Goal: Check status

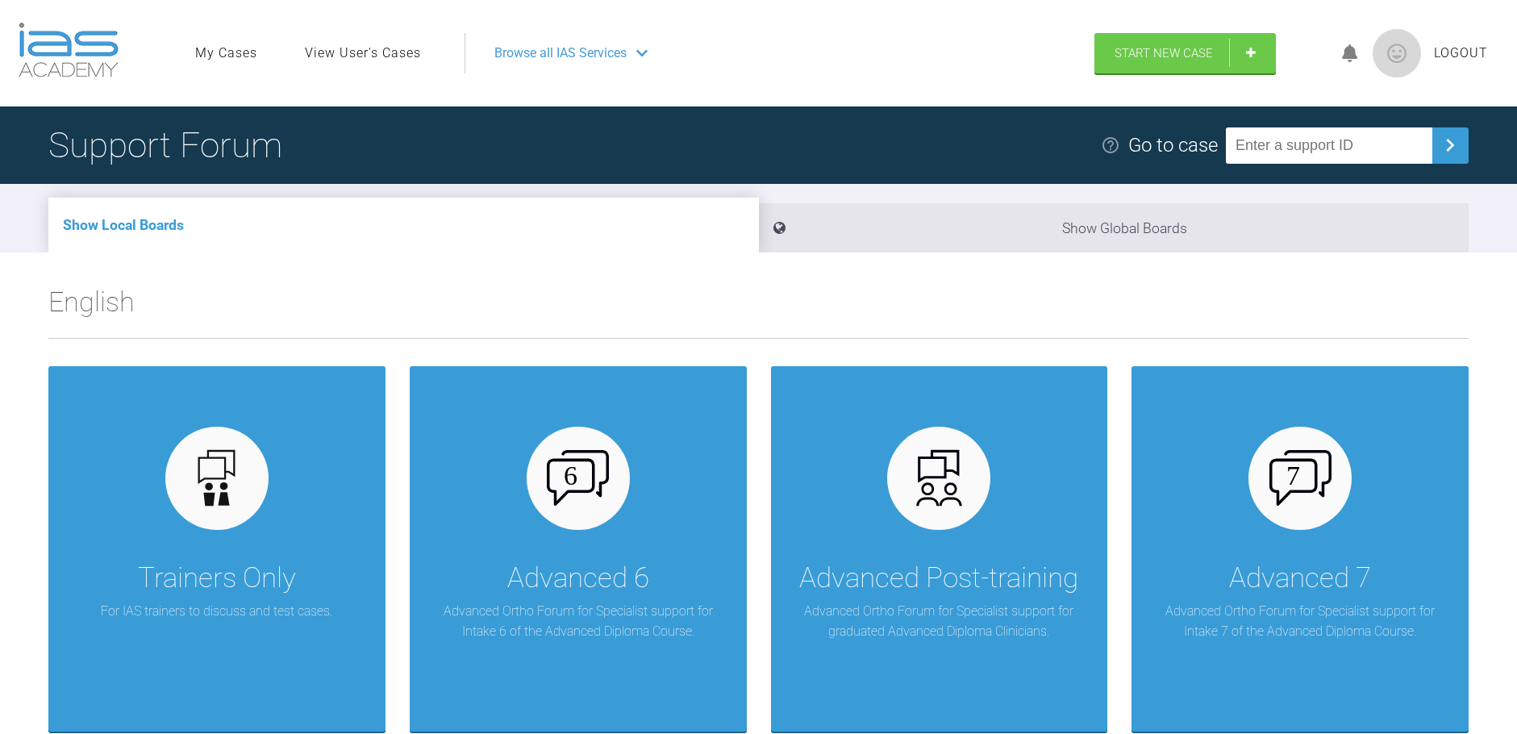
click at [1275, 145] on input "text" at bounding box center [1329, 145] width 207 height 36
type input "0RP2DTBL"
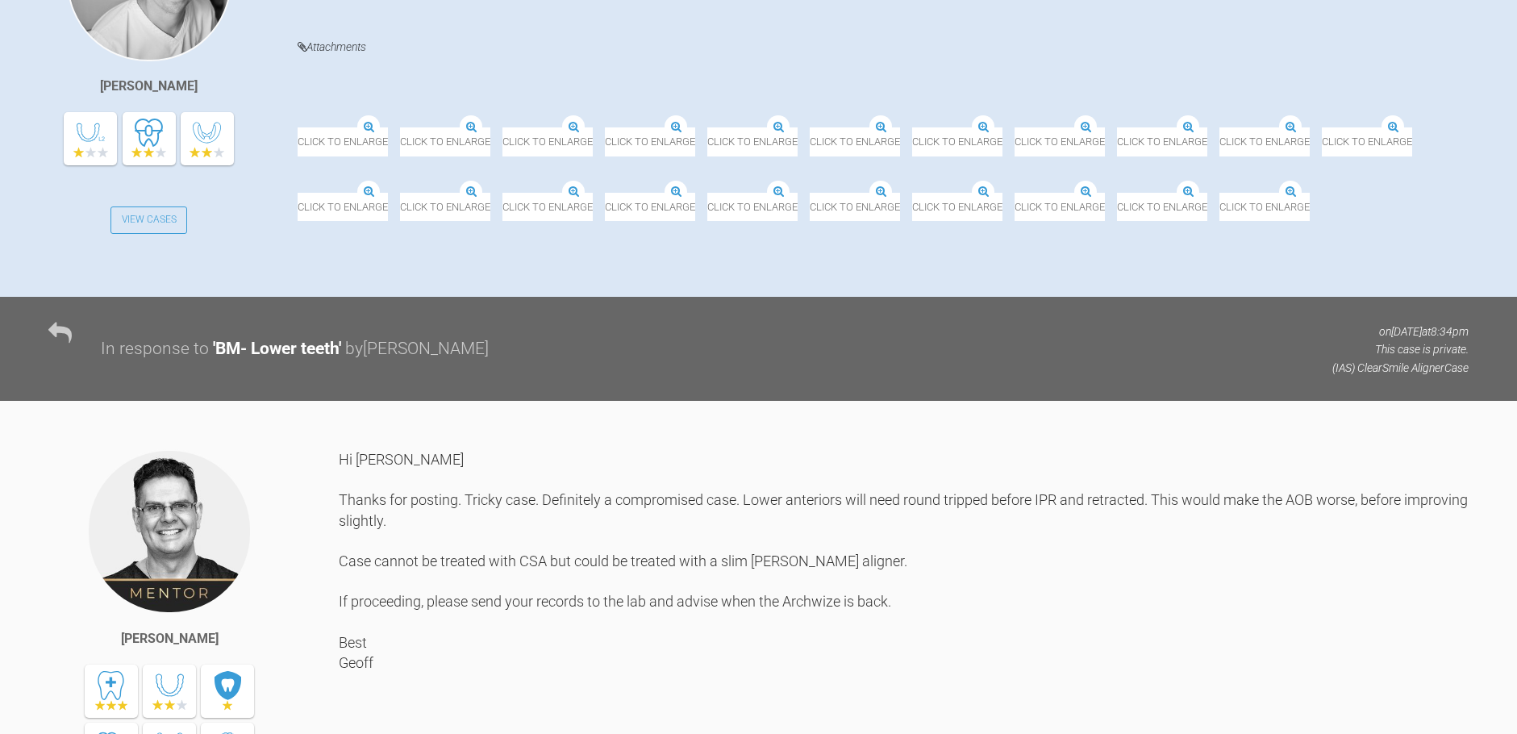
scroll to position [457, 0]
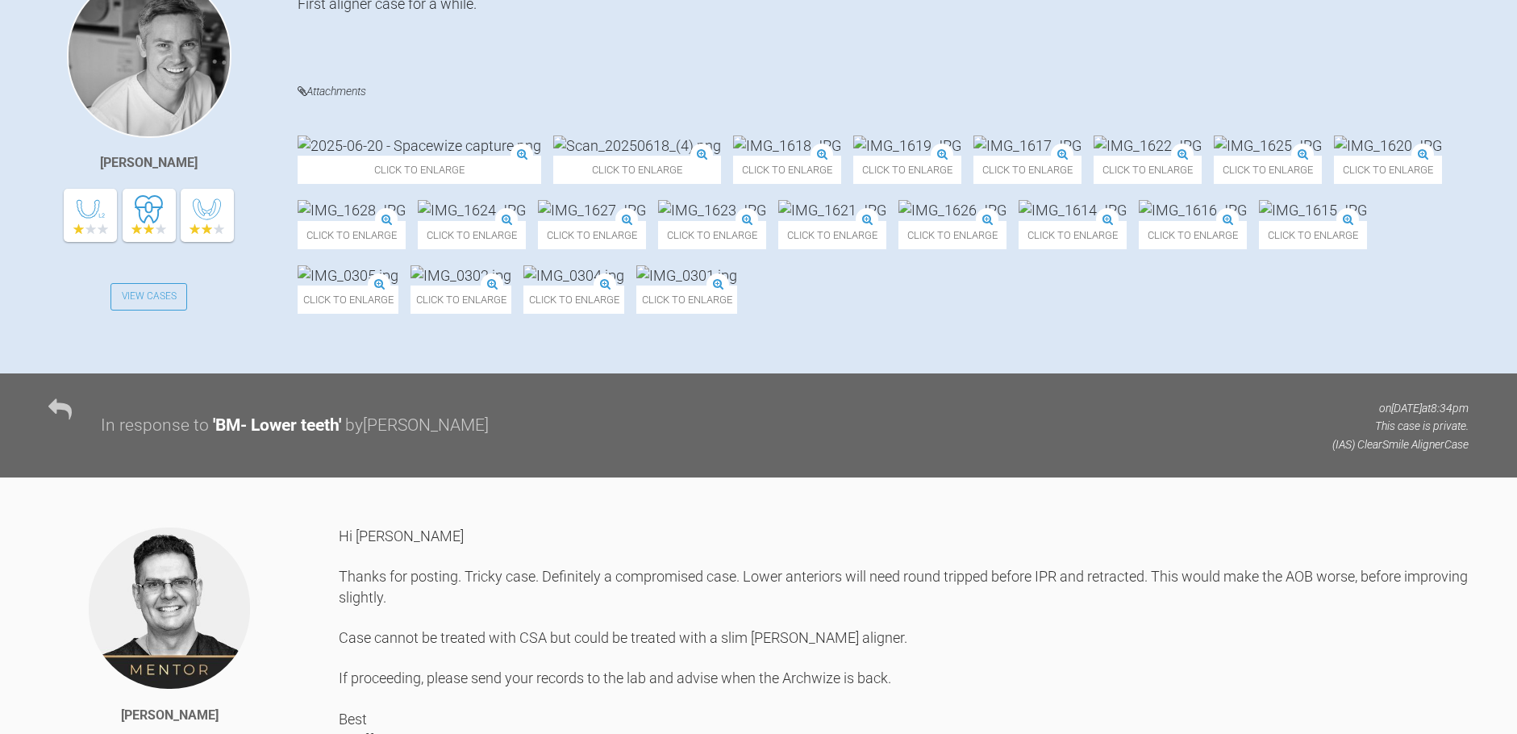
click at [1334, 156] on img at bounding box center [1388, 146] width 108 height 20
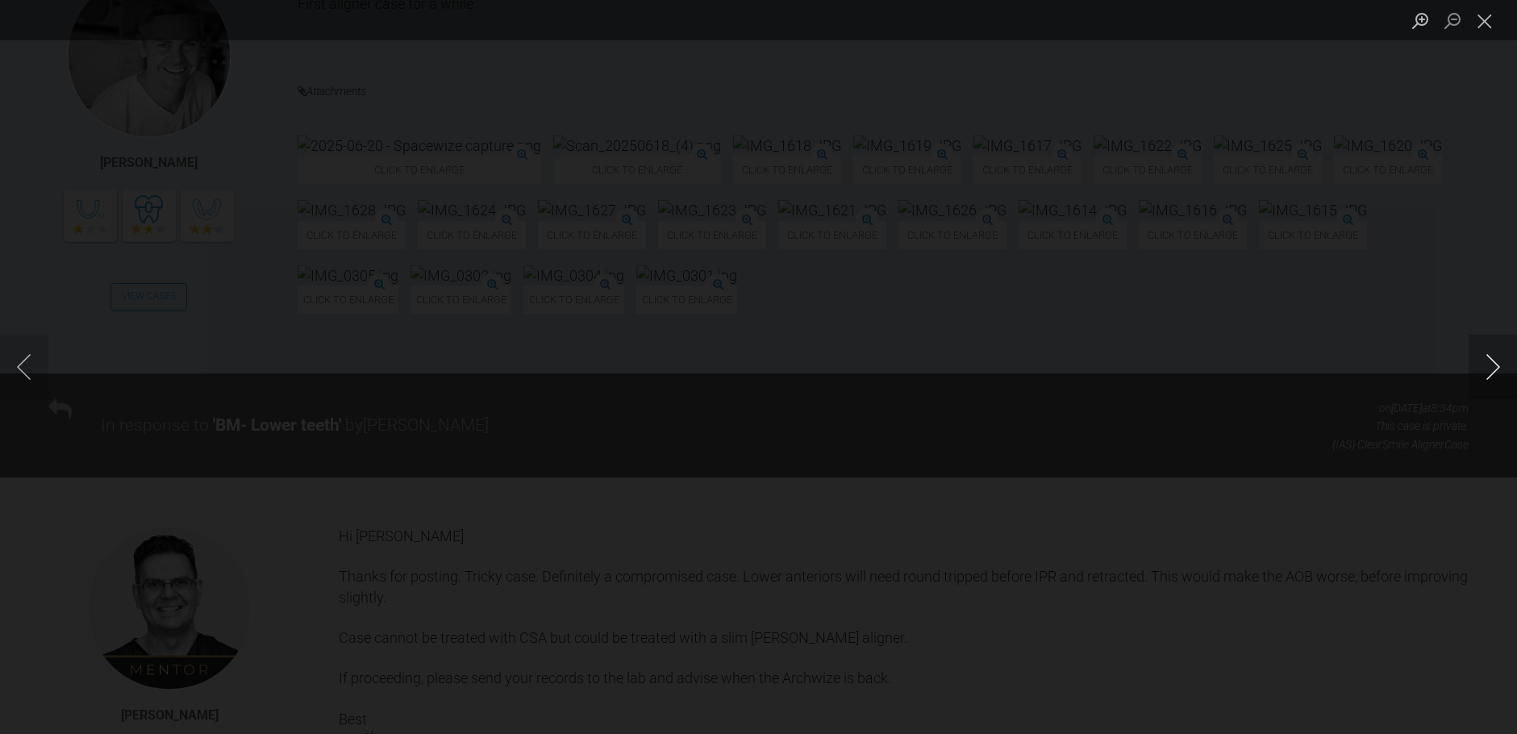
click at [1491, 374] on button "Next image" at bounding box center [1493, 367] width 48 height 65
click at [1468, 382] on div "Lightbox" at bounding box center [758, 367] width 1517 height 734
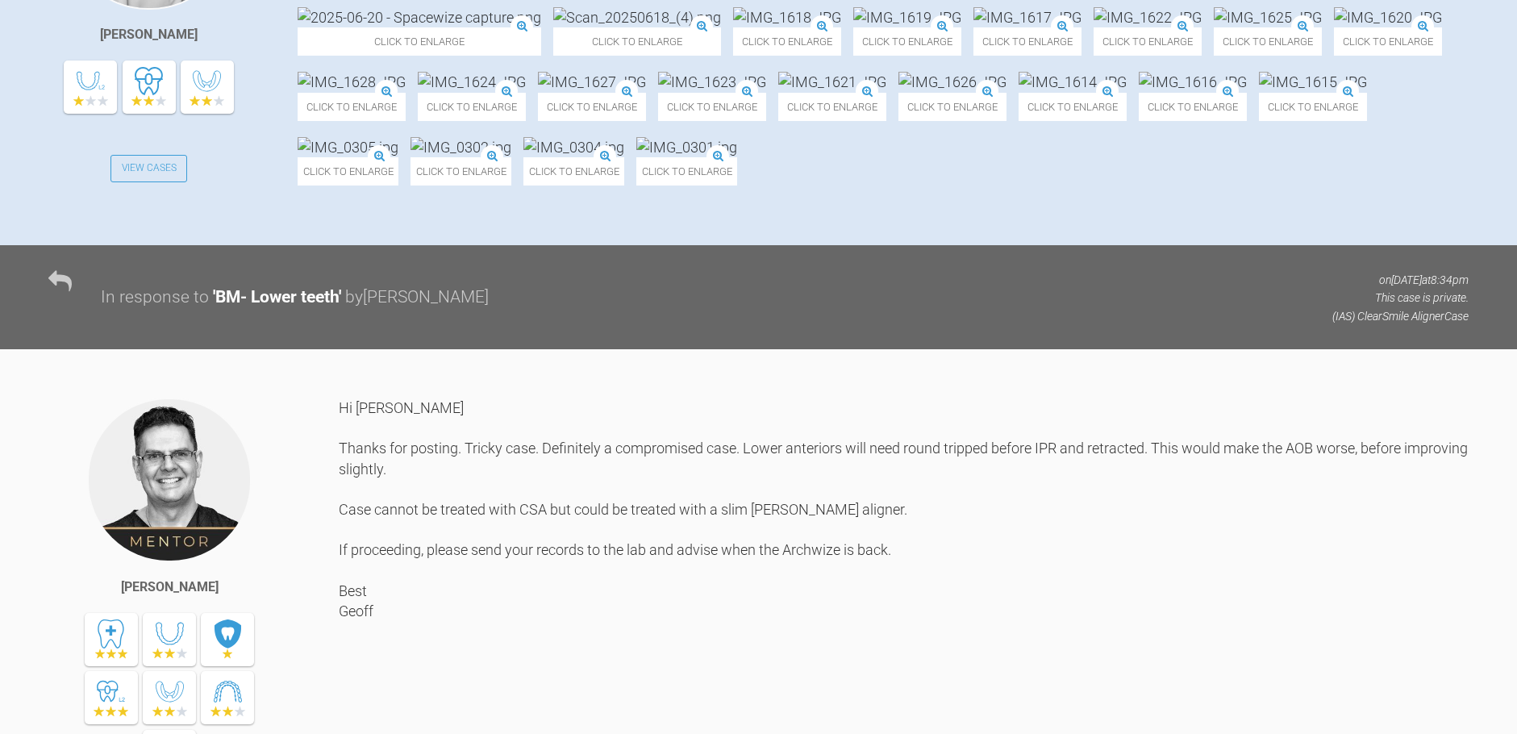
scroll to position [914, 0]
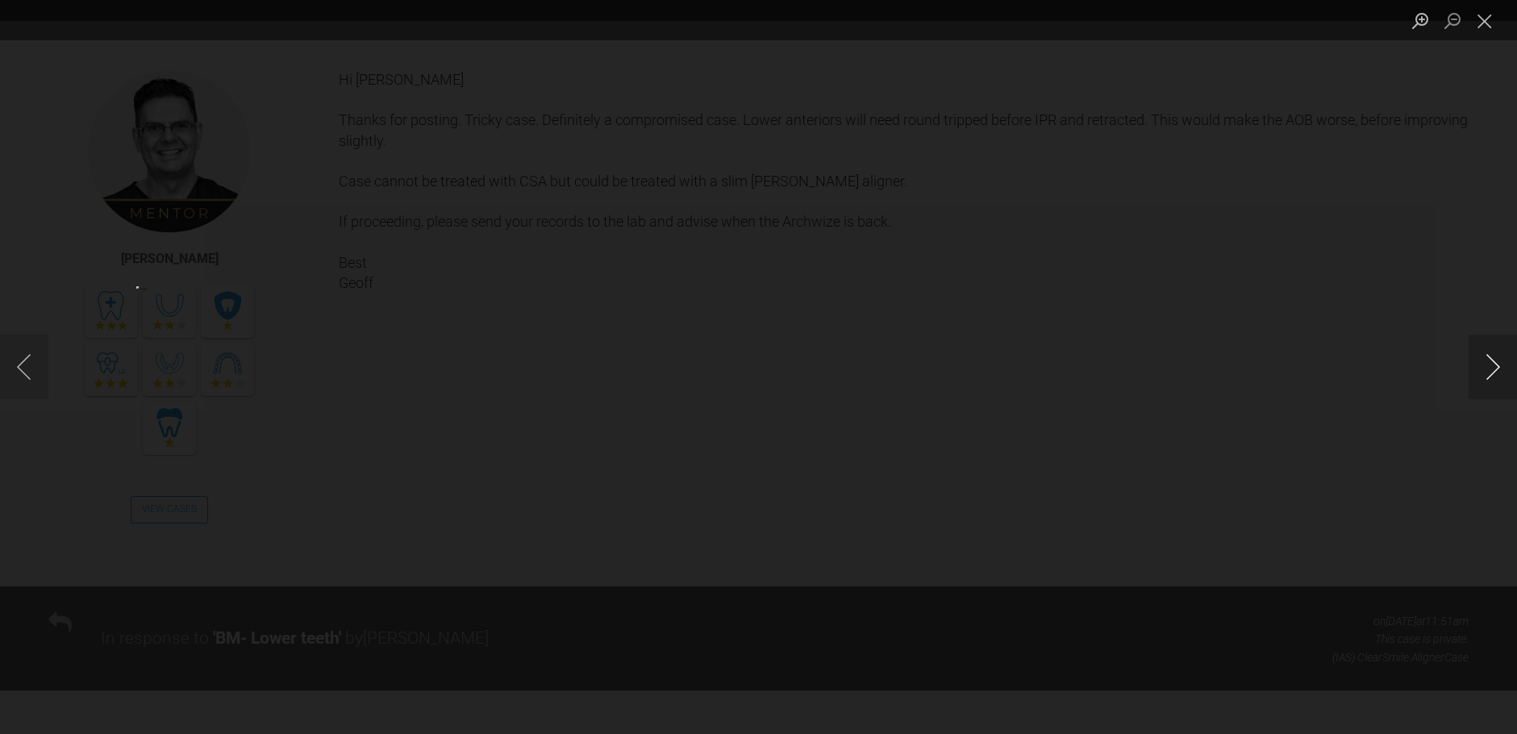
click at [1486, 365] on button "Next image" at bounding box center [1493, 367] width 48 height 65
click at [1492, 369] on button "Next image" at bounding box center [1493, 367] width 48 height 65
click at [1483, 18] on button "Close lightbox" at bounding box center [1485, 20] width 32 height 28
